Goal: Complete application form

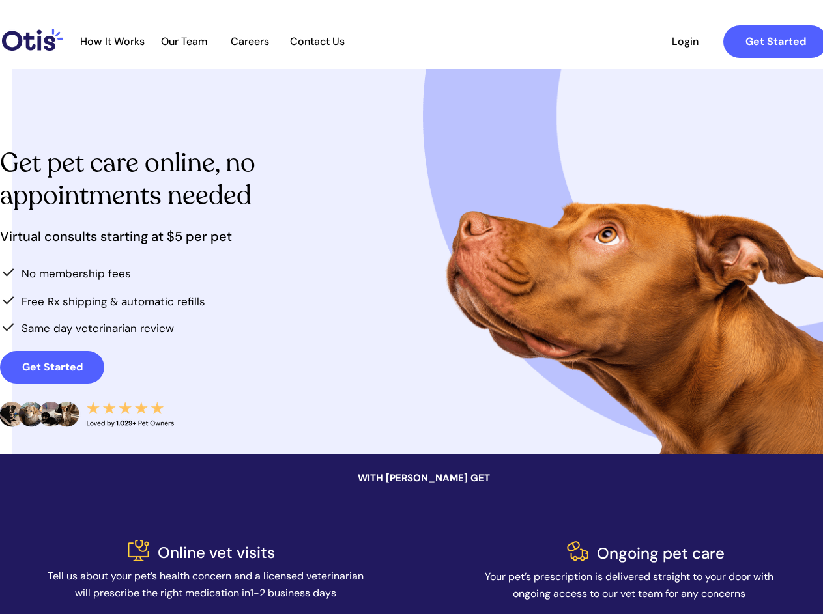
click at [445, 42] on div at bounding box center [453, 42] width 773 height 48
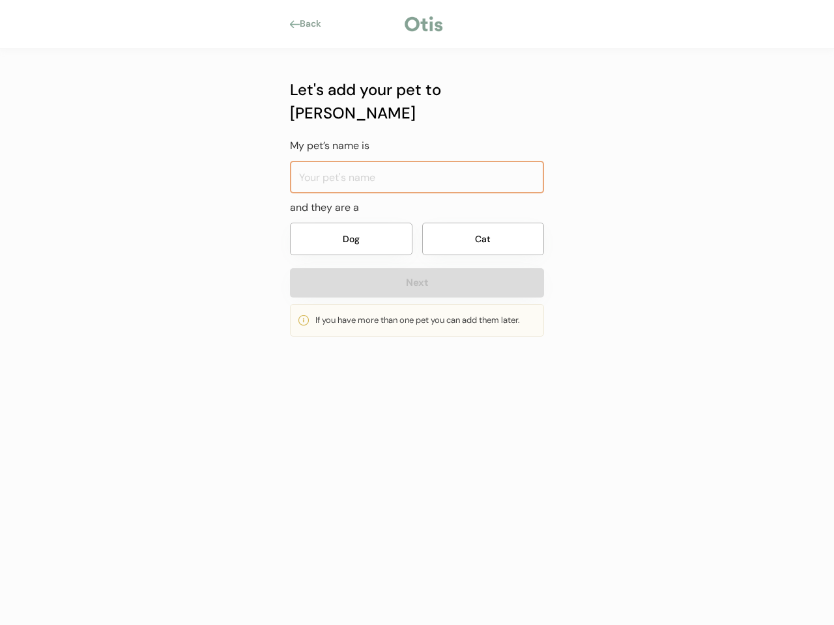
click at [417, 313] on div "If you have more than one pet you can add them later." at bounding box center [417, 320] width 254 height 33
click at [417, 24] on div at bounding box center [424, 24] width 42 height 20
click at [309, 24] on div "Back" at bounding box center [314, 24] width 29 height 13
